Goal: Find specific page/section: Find specific page/section

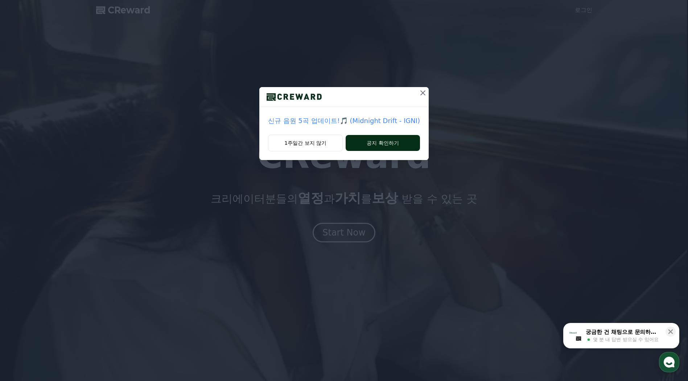
click at [377, 142] on button "공지 확인하기" at bounding box center [383, 143] width 74 height 16
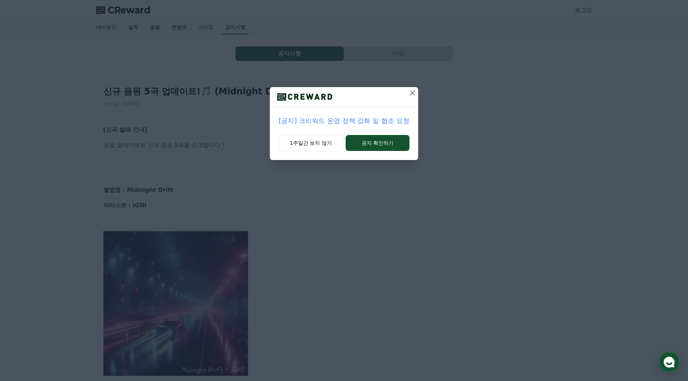
click at [412, 92] on icon at bounding box center [412, 93] width 9 height 9
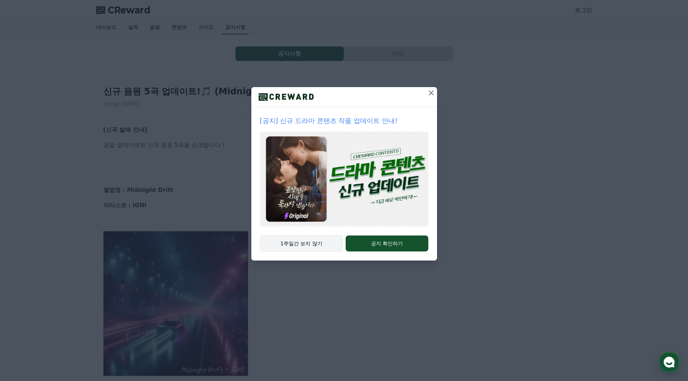
click at [317, 238] on button "1주일간 보지 않기" at bounding box center [301, 243] width 83 height 17
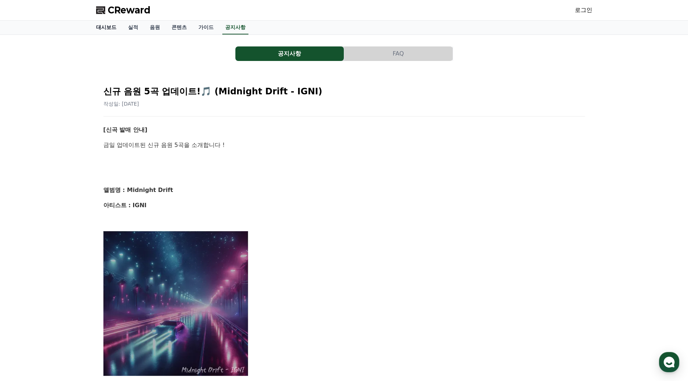
click at [109, 23] on link "대시보드" at bounding box center [106, 28] width 32 height 14
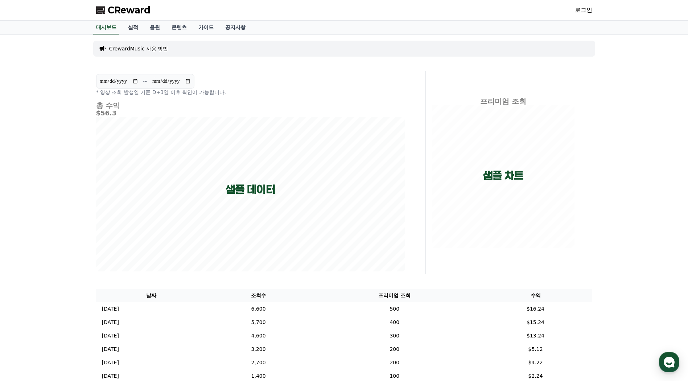
click at [133, 27] on link "실적" at bounding box center [133, 28] width 22 height 14
